Goal: Communication & Community: Answer question/provide support

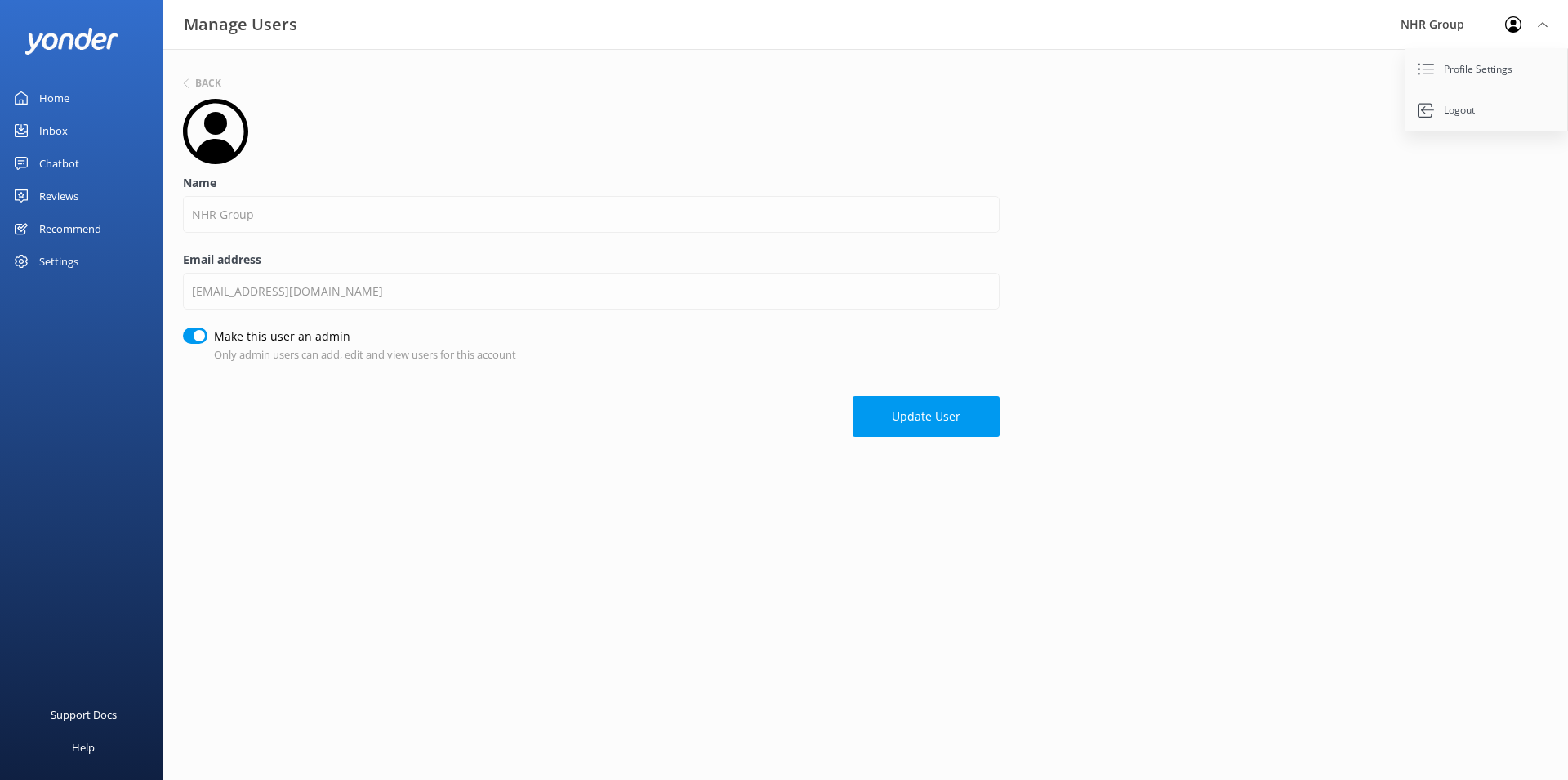
drag, startPoint x: 384, startPoint y: 137, endPoint x: 402, endPoint y: 146, distance: 20.1
click at [392, 141] on div at bounding box center [591, 131] width 817 height 65
drag, startPoint x: 397, startPoint y: 406, endPoint x: 412, endPoint y: 442, distance: 39.0
click at [397, 407] on div "Update User" at bounding box center [591, 408] width 817 height 57
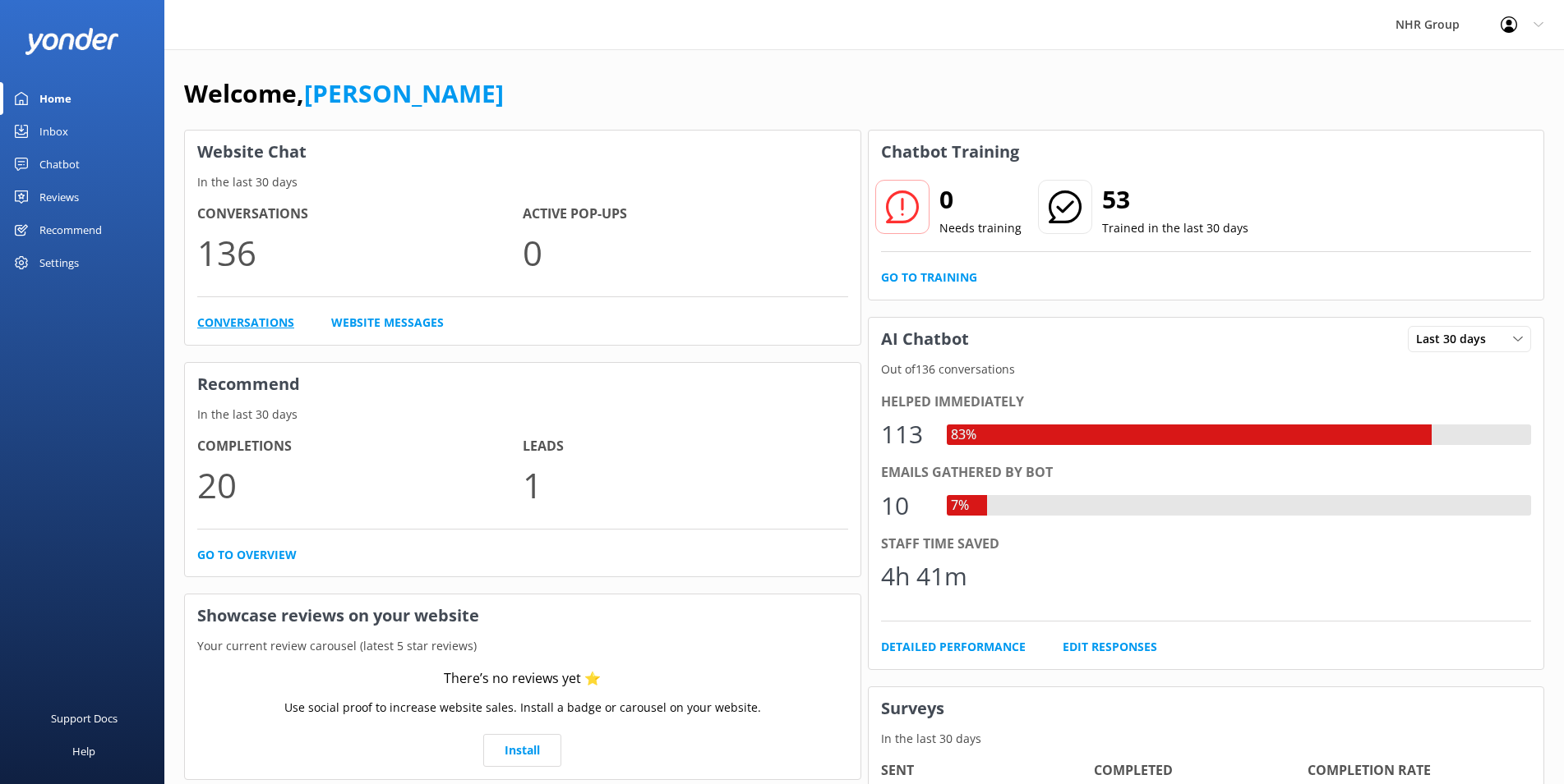
click at [238, 327] on link "Conversations" at bounding box center [246, 323] width 97 height 18
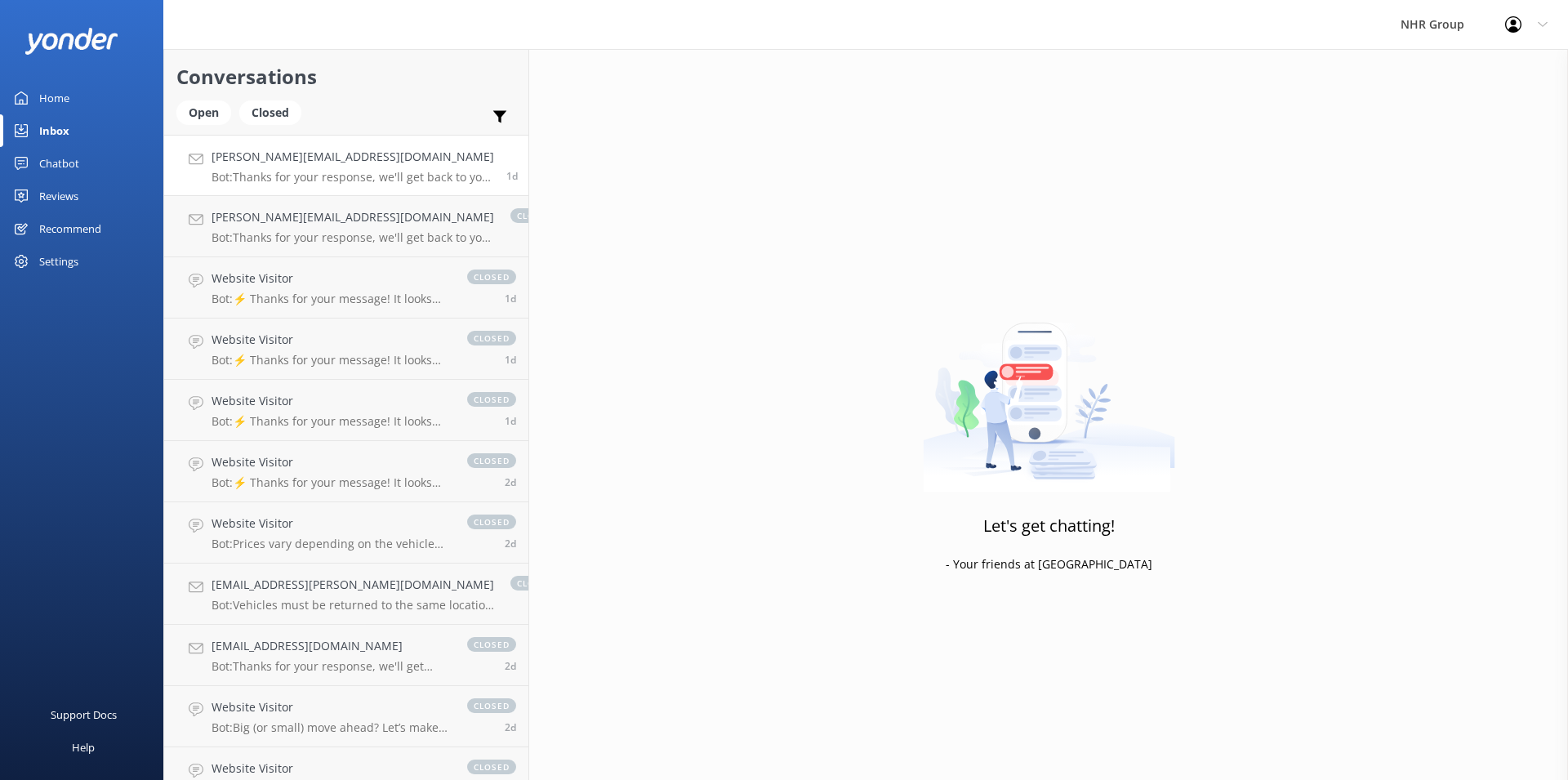
click at [309, 154] on h4 "[PERSON_NAME][EMAIL_ADDRESS][DOMAIN_NAME]" at bounding box center [353, 157] width 283 height 18
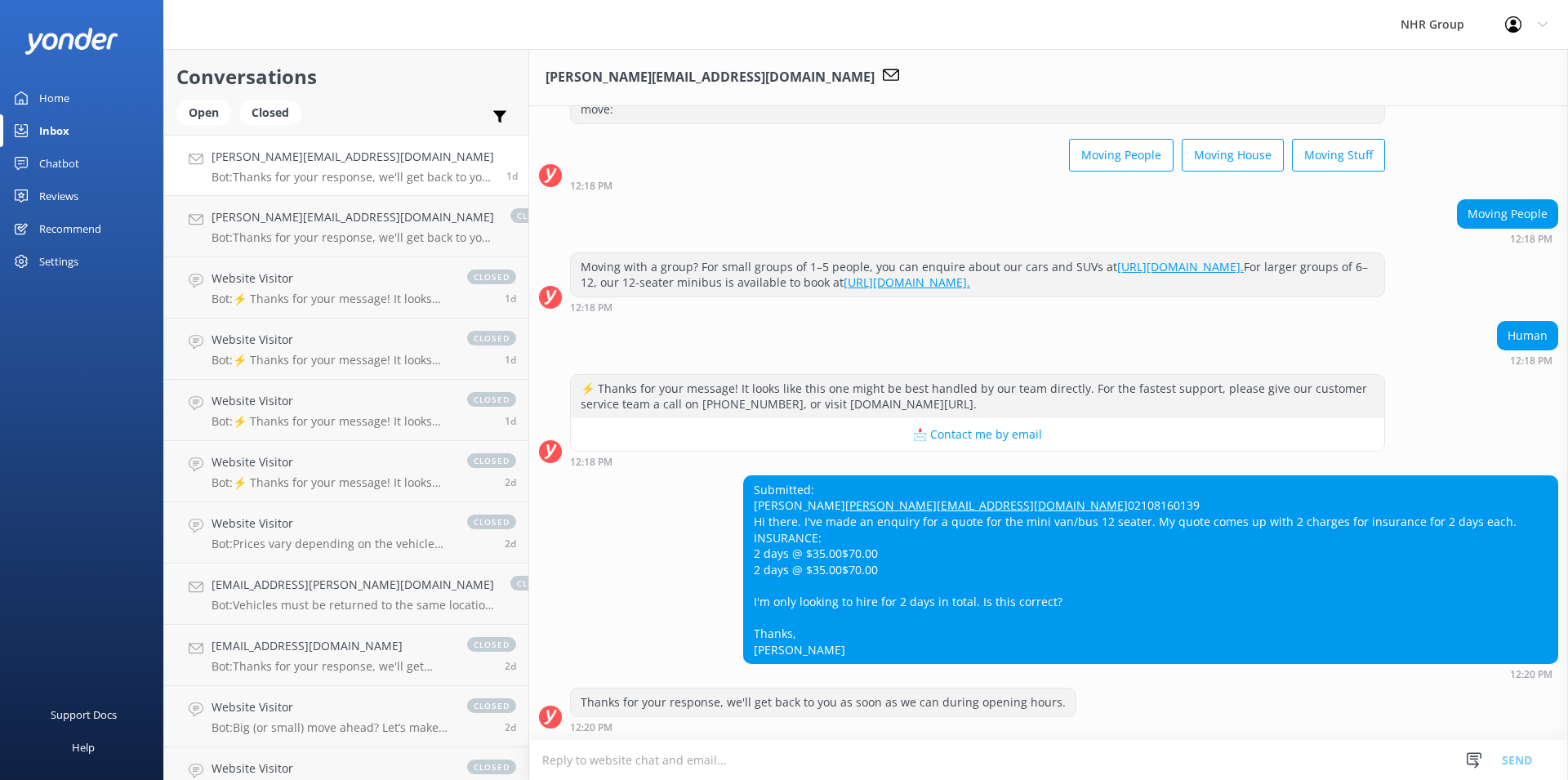
scroll to position [71, 0]
click at [309, 154] on h4 "[PERSON_NAME][EMAIL_ADDRESS][DOMAIN_NAME]" at bounding box center [353, 157] width 283 height 18
click at [337, 211] on h4 "[PERSON_NAME][EMAIL_ADDRESS][DOMAIN_NAME]" at bounding box center [353, 217] width 283 height 18
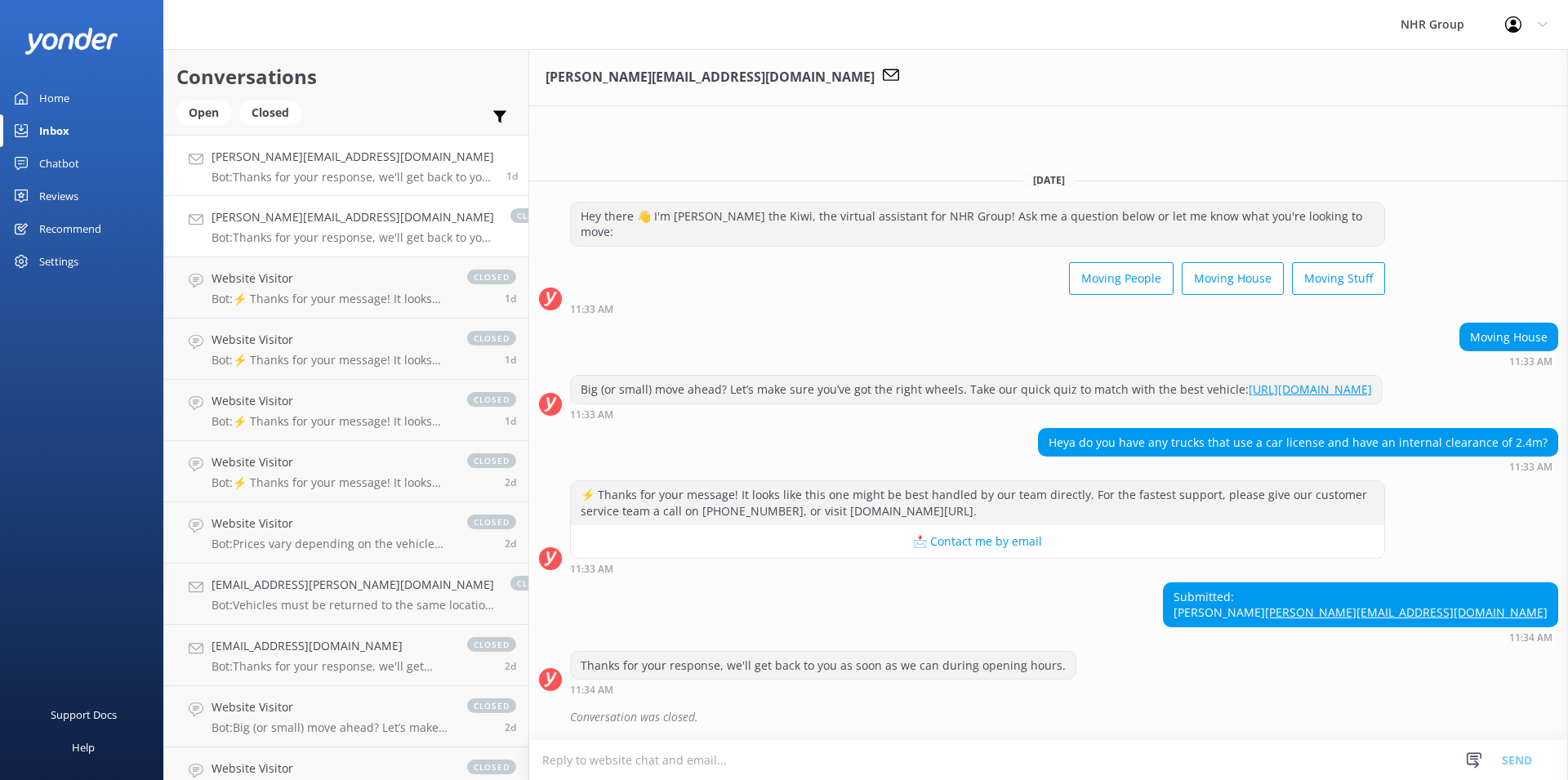
click at [338, 179] on p "Bot: Thanks for your response, we'll get back to you as soon as we can during o…" at bounding box center [353, 177] width 283 height 15
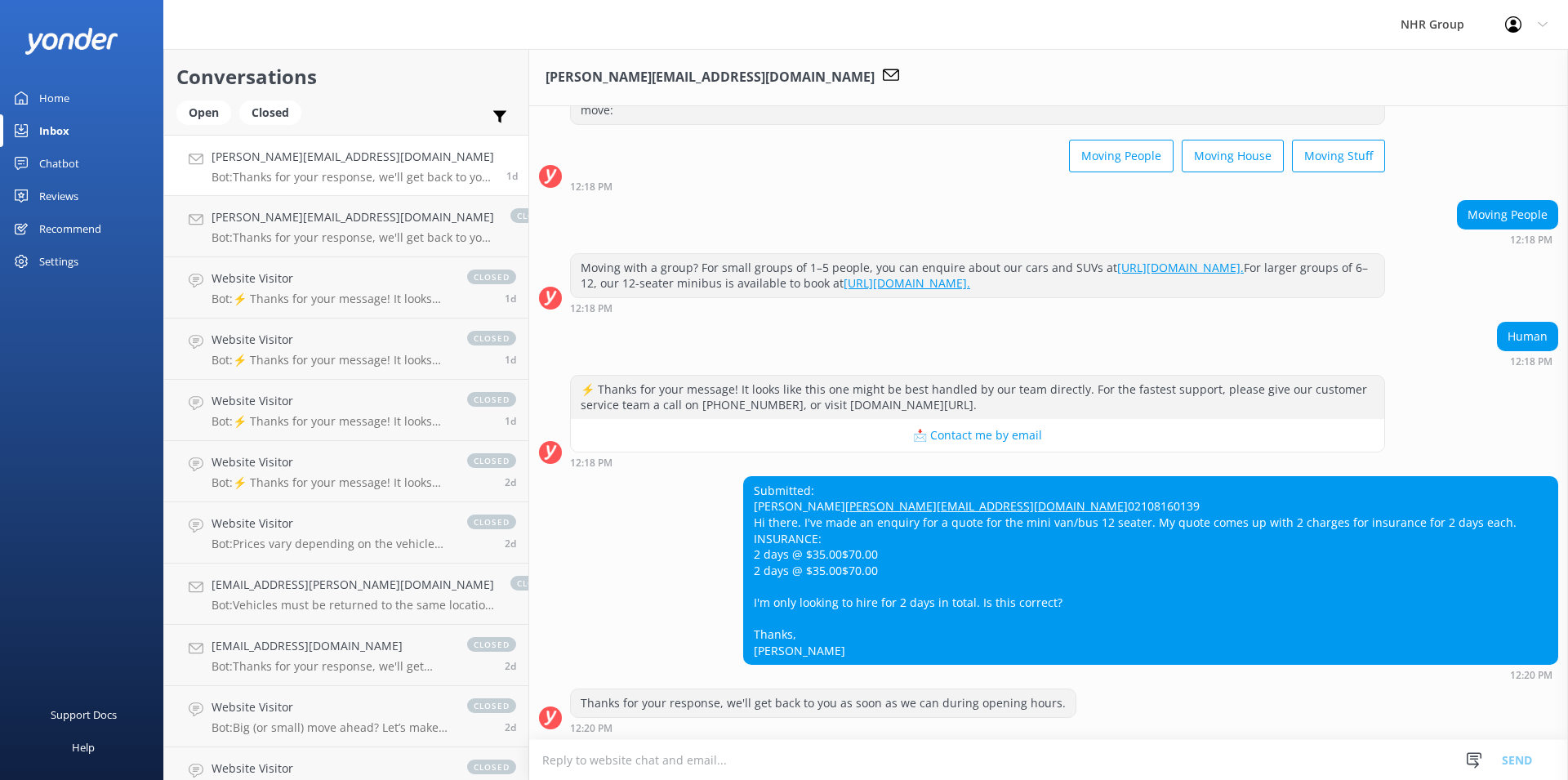
scroll to position [71, 0]
